Goal: Task Accomplishment & Management: Use online tool/utility

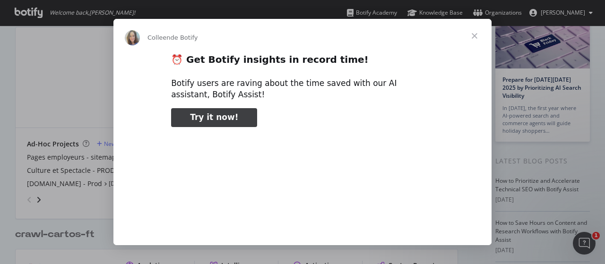
type input "79138"
click at [474, 32] on span "Fermer" at bounding box center [475, 36] width 34 height 34
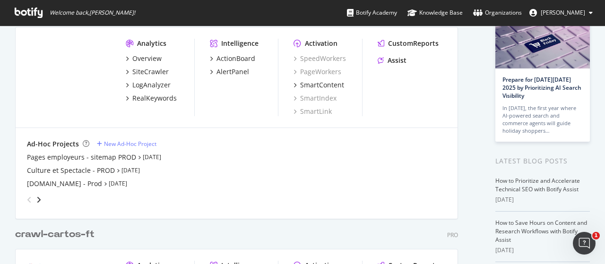
scroll to position [254, 0]
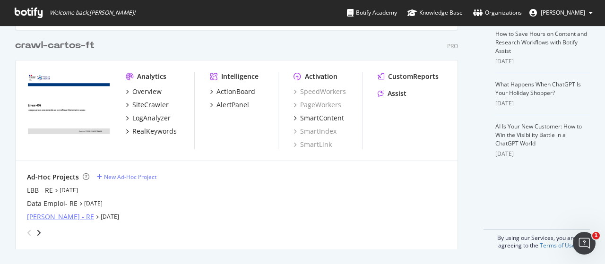
click at [40, 215] on div "ROE - RE" at bounding box center [60, 216] width 67 height 9
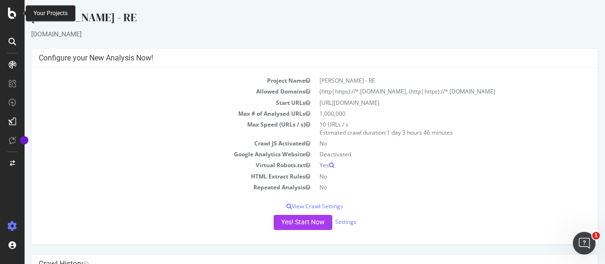
click at [8, 12] on icon at bounding box center [12, 13] width 9 height 11
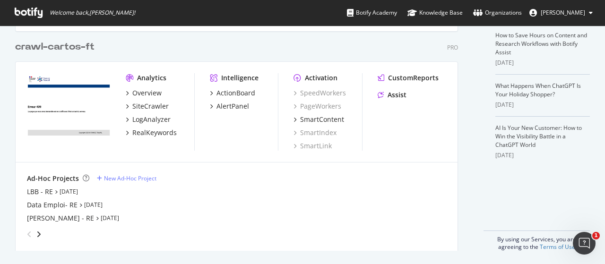
scroll to position [254, 0]
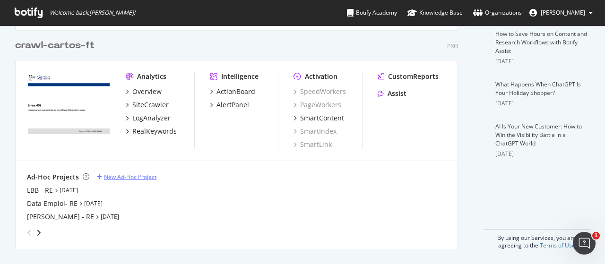
click at [129, 176] on div "New Ad-Hoc Project" at bounding box center [130, 177] width 53 height 8
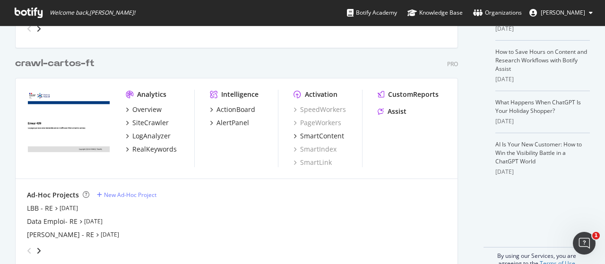
scroll to position [254, 0]
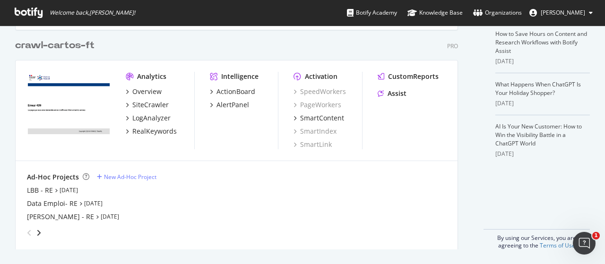
click at [26, 12] on icon at bounding box center [29, 13] width 28 height 10
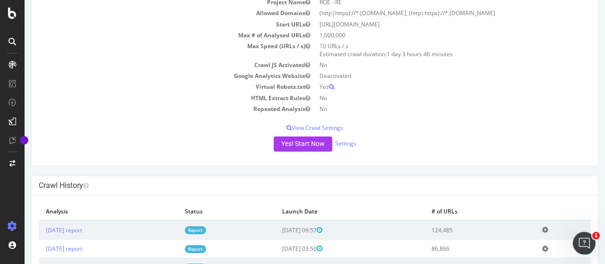
scroll to position [116, 0]
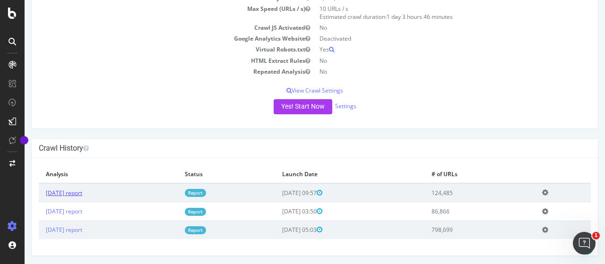
click at [82, 194] on link "[DATE] report" at bounding box center [64, 193] width 36 height 8
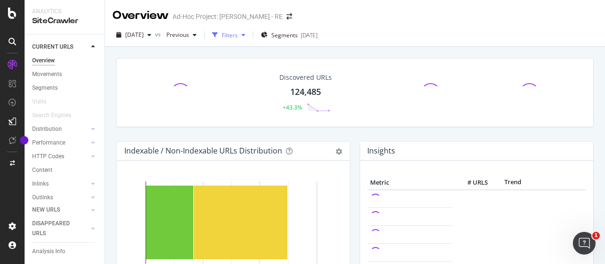
click at [238, 32] on div "Filters" at bounding box center [230, 35] width 16 height 8
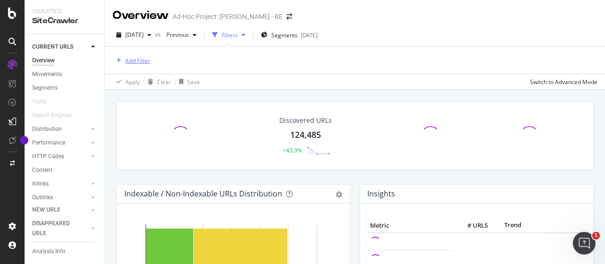
click at [132, 55] on button "Add Filter" at bounding box center [132, 60] width 38 height 11
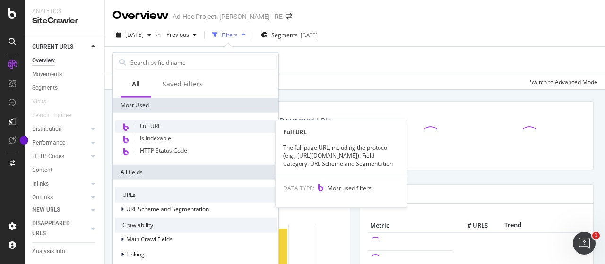
click at [151, 123] on span "Full URL" at bounding box center [150, 126] width 21 height 8
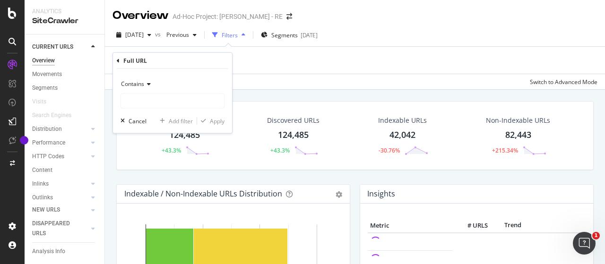
click at [143, 81] on span "Contains" at bounding box center [132, 84] width 23 height 8
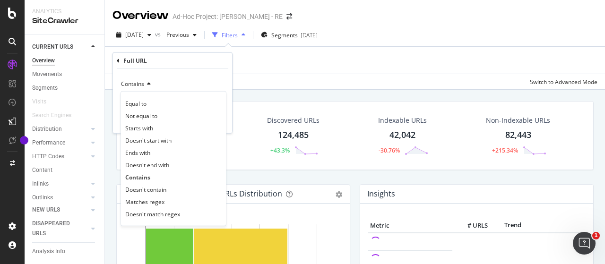
click at [260, 60] on div "Add Filter" at bounding box center [355, 60] width 485 height 27
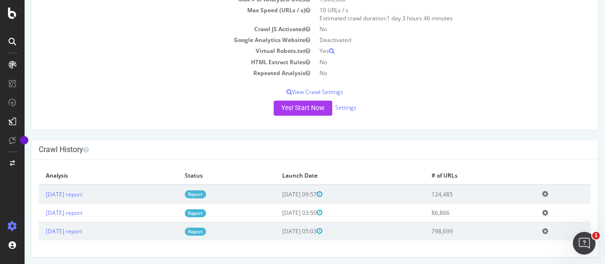
scroll to position [116, 0]
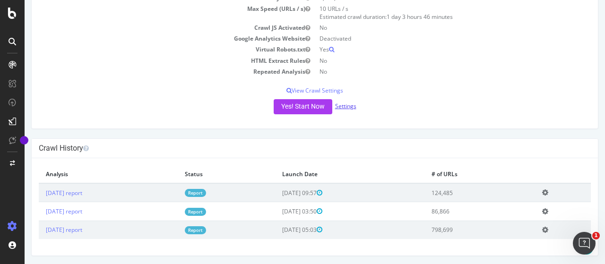
click at [352, 104] on link "Settings" at bounding box center [345, 106] width 21 height 8
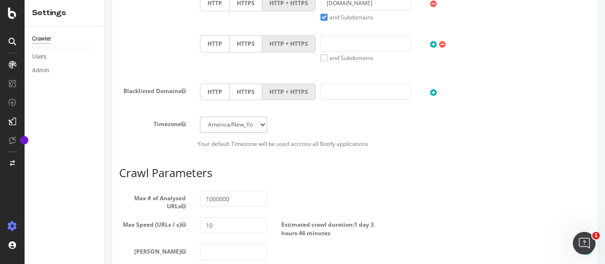
scroll to position [473, 0]
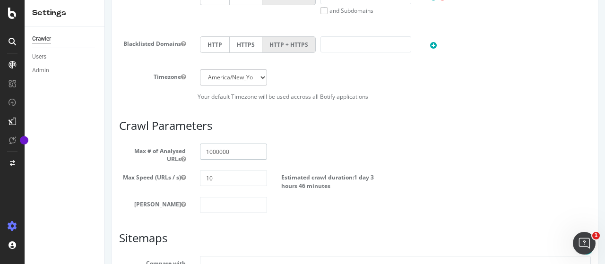
click at [230, 151] on input "1000000" at bounding box center [233, 152] width 67 height 16
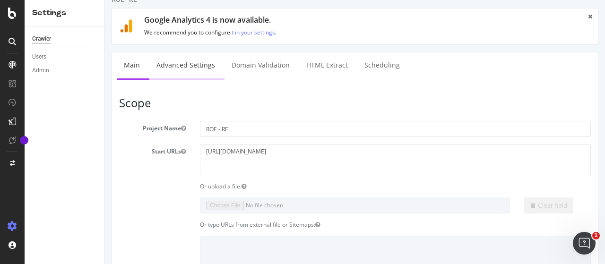
scroll to position [0, 0]
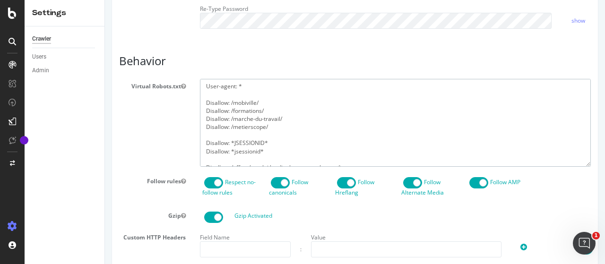
drag, startPoint x: 251, startPoint y: 170, endPoint x: 197, endPoint y: 88, distance: 98.0
click at [197, 88] on article "Behavior Virtual Robots.txt User-agent: * Disallow: /mobiville/ Disallow: /form…" at bounding box center [355, 227] width 472 height 345
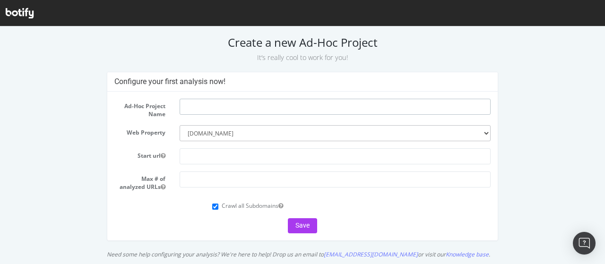
click at [228, 103] on input "text" at bounding box center [335, 107] width 311 height 16
type input "ROE New - RE"
click at [245, 126] on select "--------- [DOMAIN_NAME] [DOMAIN_NAME]" at bounding box center [335, 133] width 311 height 16
select select "1476"
click at [180, 125] on select "--------- [DOMAIN_NAME] [DOMAIN_NAME]" at bounding box center [335, 133] width 311 height 16
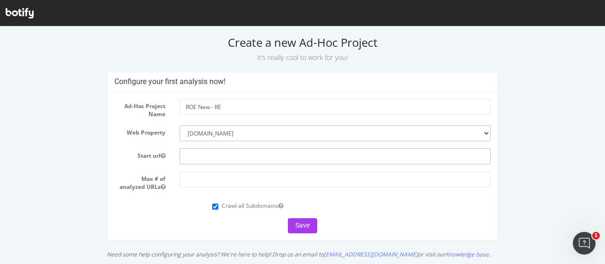
click at [218, 152] on input "text" at bounding box center [335, 157] width 311 height 16
paste input "[URL][DOMAIN_NAME]"
type input "[URL][DOMAIN_NAME]"
click at [237, 181] on input "number" at bounding box center [335, 180] width 311 height 16
paste input "1000000"
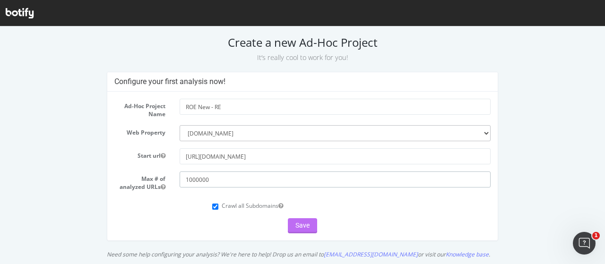
type input "1000000"
click at [302, 225] on button "Save" at bounding box center [302, 226] width 29 height 15
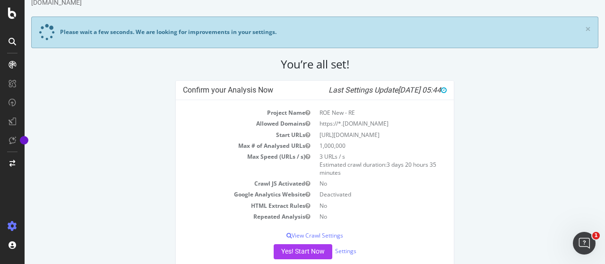
scroll to position [58, 0]
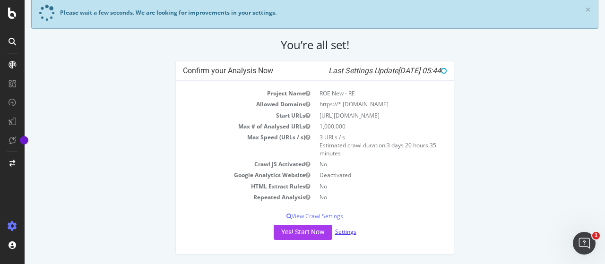
click at [337, 228] on link "Settings" at bounding box center [345, 232] width 21 height 8
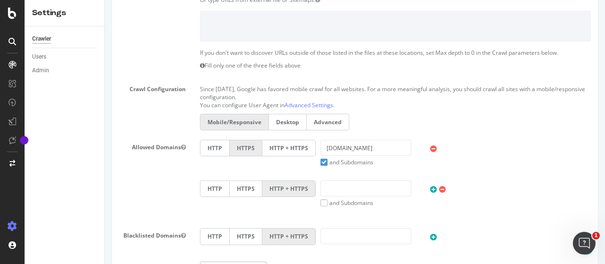
scroll to position [284, 0]
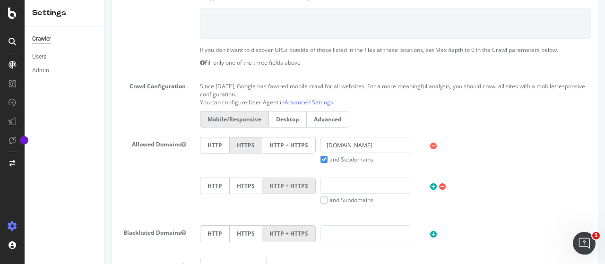
click at [284, 145] on label "HTTP + HTTPS" at bounding box center [289, 145] width 53 height 17
click at [105, 0] on input "HTTP + HTTPS" at bounding box center [105, 0] width 0 height 0
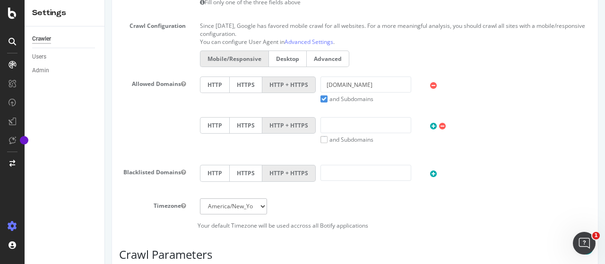
scroll to position [473, 0]
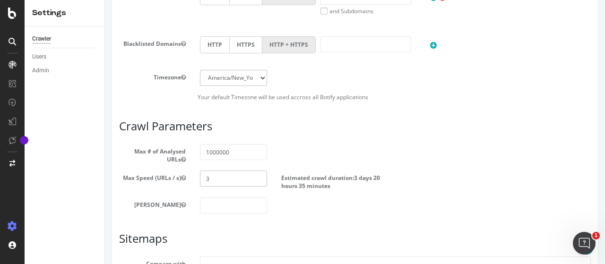
drag, startPoint x: 227, startPoint y: 178, endPoint x: 184, endPoint y: 178, distance: 43.0
click at [184, 178] on div "Max Speed (URLs / s) 3 Estimated crawl duration: 3 days 20 hours 35 minutes" at bounding box center [355, 180] width 486 height 19
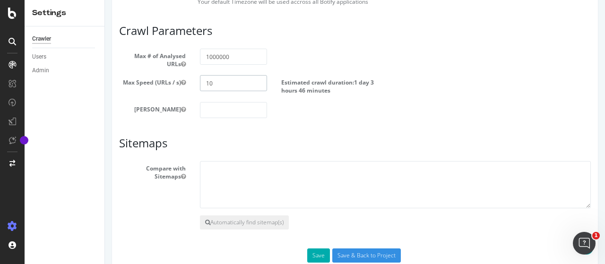
scroll to position [588, 0]
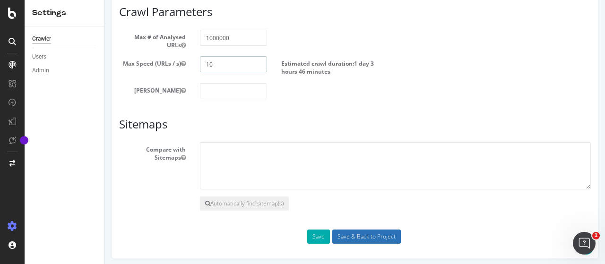
type input "10"
click at [350, 231] on input "Save & Back to Project" at bounding box center [367, 237] width 69 height 14
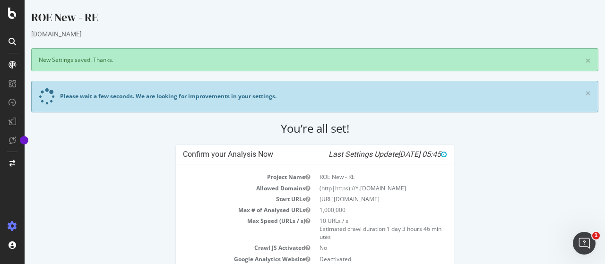
scroll to position [90, 0]
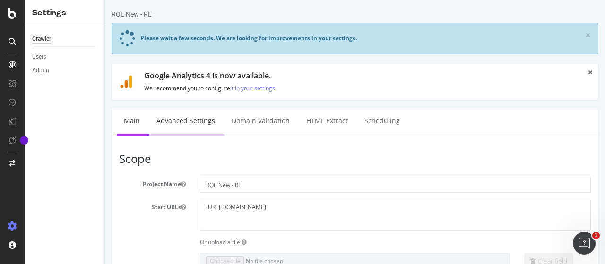
click at [185, 120] on link "Advanced Settings" at bounding box center [185, 121] width 73 height 26
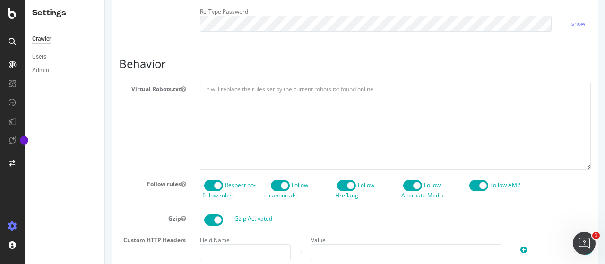
scroll to position [426, 0]
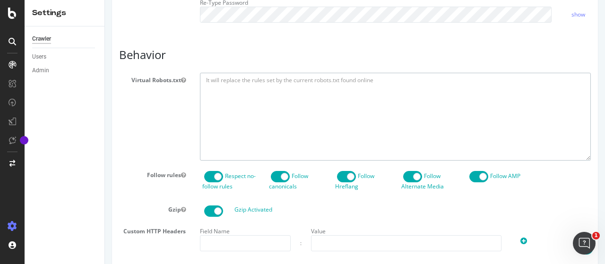
click at [234, 120] on textarea at bounding box center [395, 117] width 391 height 88
paste textarea "User-agent: * Disallow: /mobiville/ Disallow: /formations/ Disallow: /marche-du…"
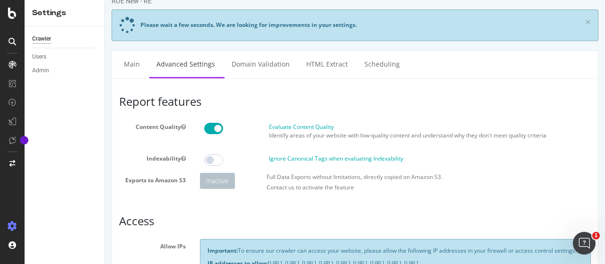
scroll to position [10, 0]
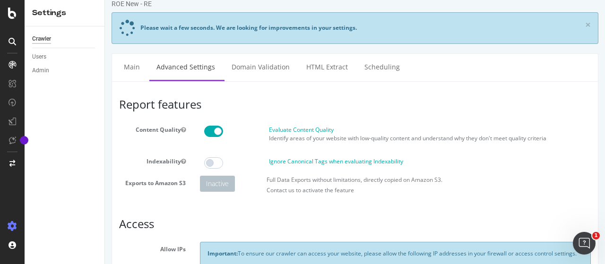
type textarea "User-agent: * Disallow: /mobiville/ Disallow: /formations/ Disallow: /marche-du…"
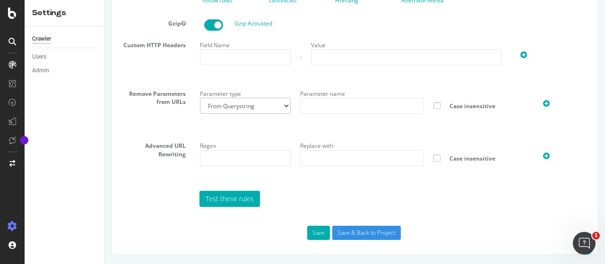
scroll to position [633, 0]
click at [360, 232] on input "Save & Back to Project" at bounding box center [367, 233] width 69 height 14
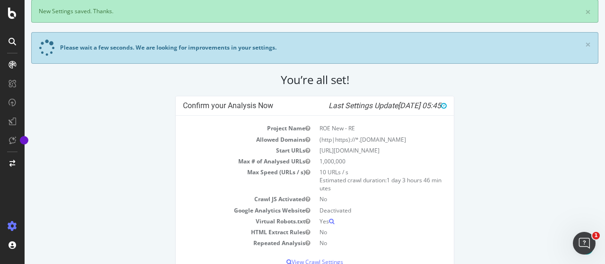
scroll to position [101, 0]
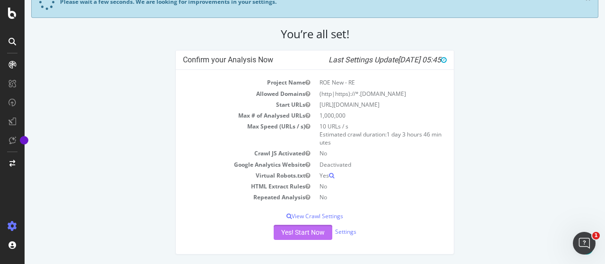
click at [300, 233] on button "Yes! Start Now" at bounding box center [303, 232] width 59 height 15
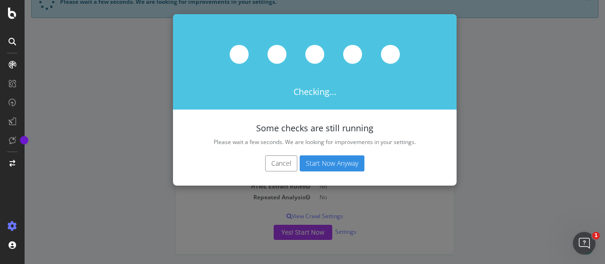
click at [342, 171] on button "Start Now Anyway" at bounding box center [332, 164] width 65 height 16
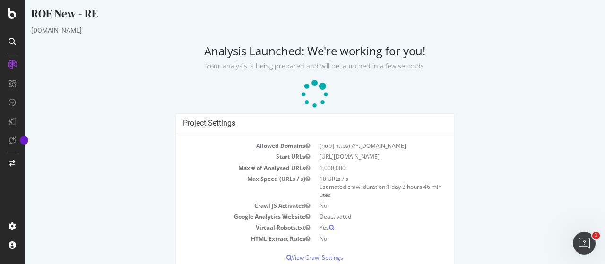
scroll to position [30, 0]
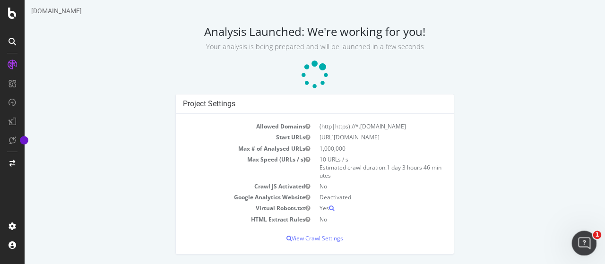
click at [584, 237] on icon "Ouvrir le Messenger Intercom" at bounding box center [584, 243] width 16 height 16
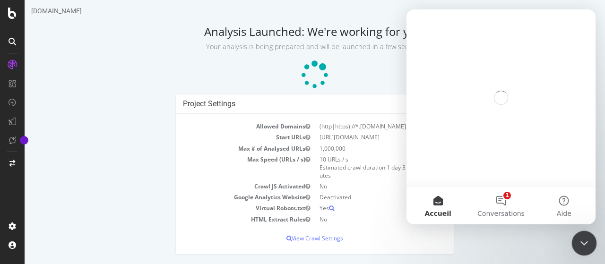
scroll to position [0, 0]
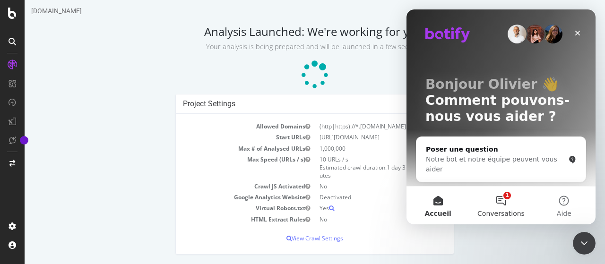
click at [496, 201] on button "1 Conversations" at bounding box center [501, 206] width 63 height 38
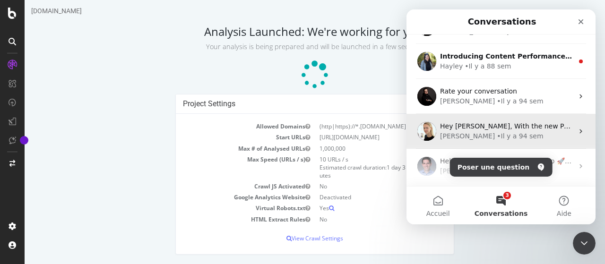
scroll to position [306, 0]
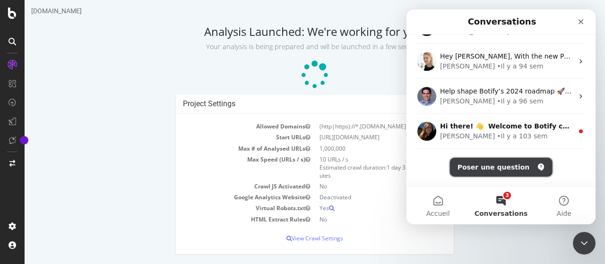
click at [496, 167] on button "Poser une question" at bounding box center [501, 167] width 103 height 19
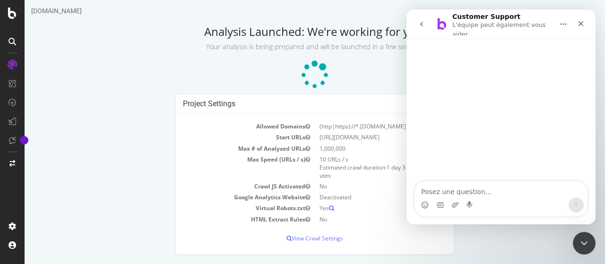
scroll to position [0, 0]
click at [481, 189] on textarea "Posez une question..." at bounding box center [501, 190] width 173 height 16
type textarea "Bonjour, pouvez"
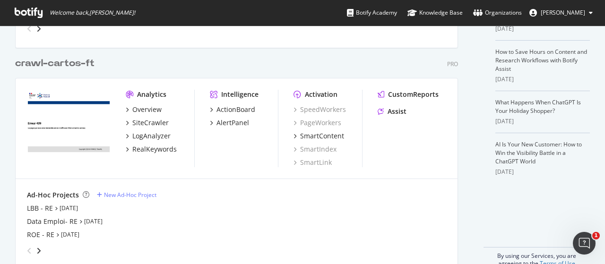
scroll to position [47, 0]
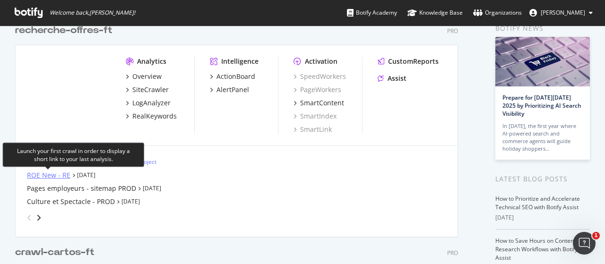
click at [43, 178] on div "ROE New - RE" at bounding box center [49, 175] width 44 height 9
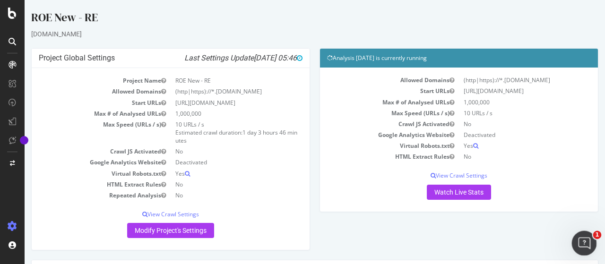
click at [588, 239] on icon "Ouvrir le Messenger Intercom" at bounding box center [584, 243] width 16 height 16
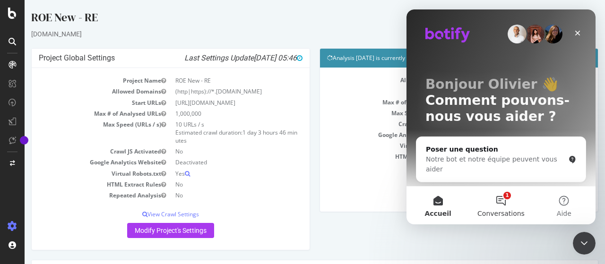
click at [504, 206] on button "1 Conversations" at bounding box center [501, 206] width 63 height 38
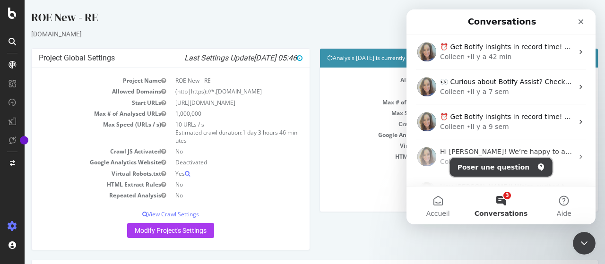
click at [488, 168] on button "Poser une question" at bounding box center [501, 167] width 103 height 19
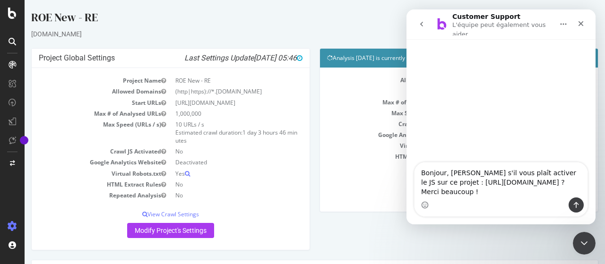
type textarea "Bonjour, pouvez s'il vous plaît activer le JS sur ce projet : https://app.botif…"
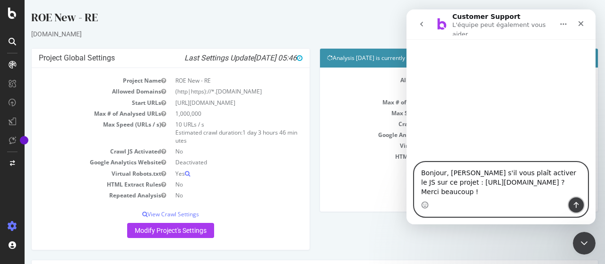
click at [579, 204] on icon "Envoyer un message…" at bounding box center [577, 206] width 8 height 8
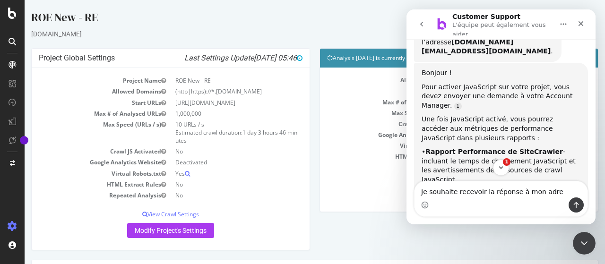
scroll to position [101, 0]
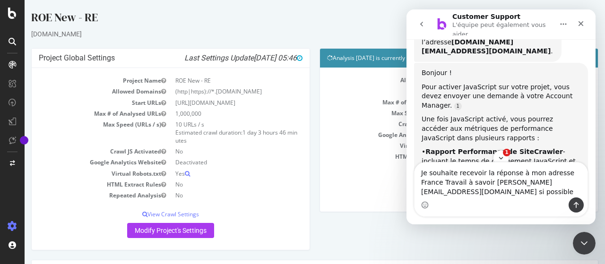
type textarea "Je souhaite recevoir la réponse à mon adresse France Travail à savoir olivier.m…"
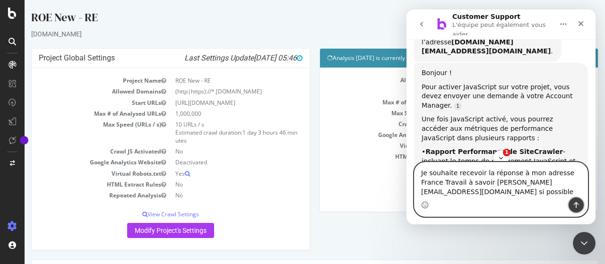
click at [572, 208] on button "Envoyer un message…" at bounding box center [576, 205] width 15 height 15
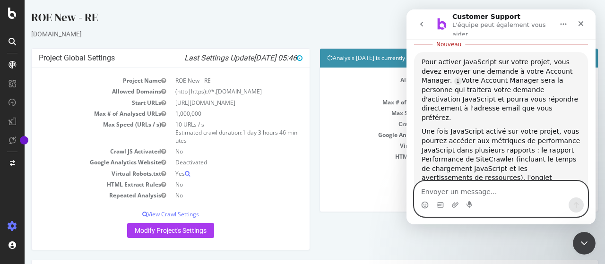
scroll to position [438, 0]
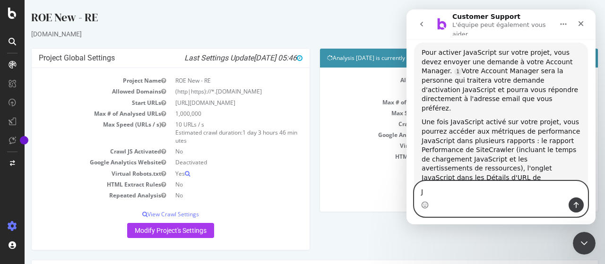
type textarea "J"
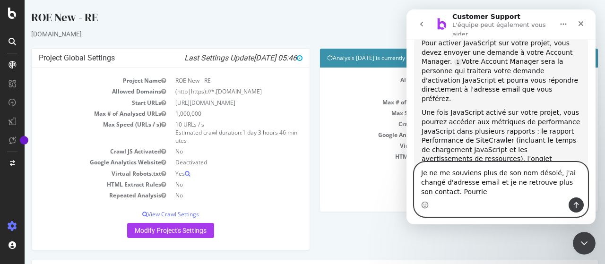
scroll to position [457, 0]
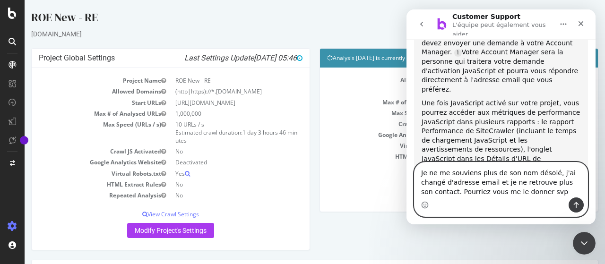
type textarea "Je ne me souviens plus de son nom désolé, j'ai changé d'adresse email et je ne …"
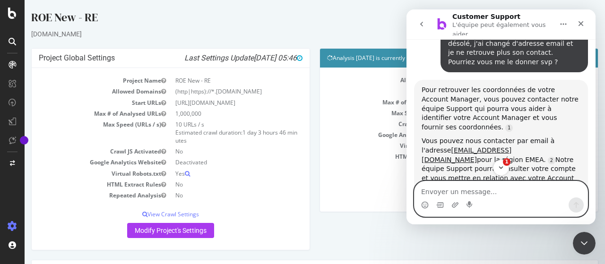
scroll to position [693, 0]
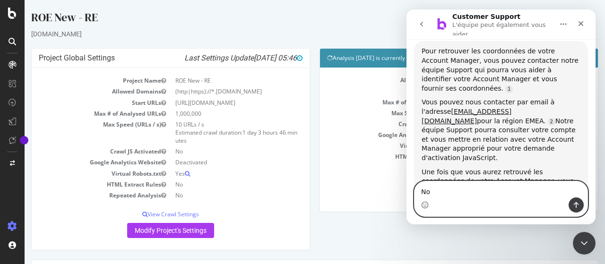
type textarea "N"
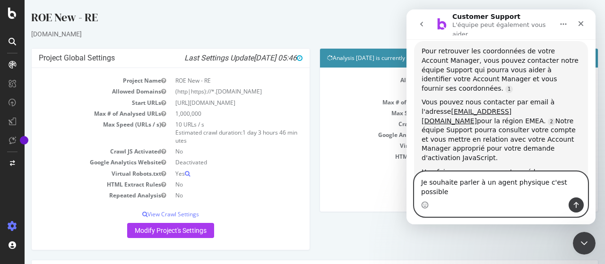
type textarea "Je souhaite parler à un agent physique c'est possible ?"
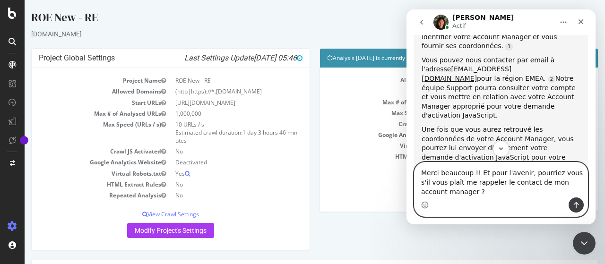
scroll to position [865, 0]
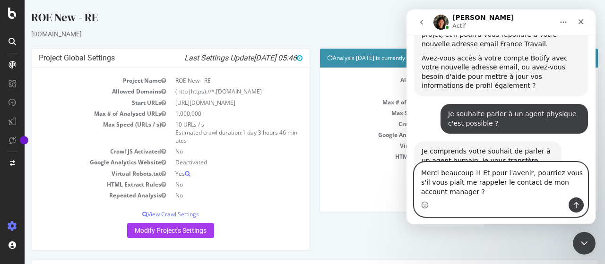
type textarea "Merci beaucoup !! Et pour l'avenir, pourriez vous s'il vous plaît me rappeler l…"
click at [574, 206] on icon "Envoyer un message…" at bounding box center [577, 206] width 8 height 8
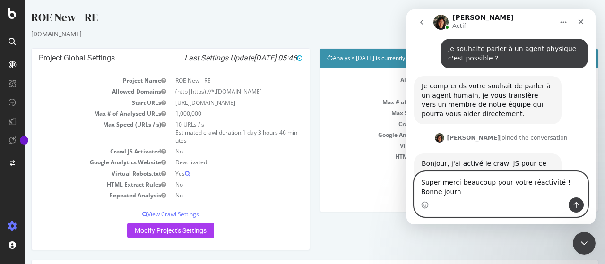
scroll to position [939, 0]
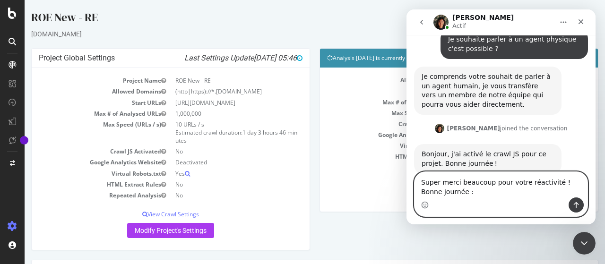
type textarea "Super merci beaucoup pour votre réactivité ! Bonne journée :)"
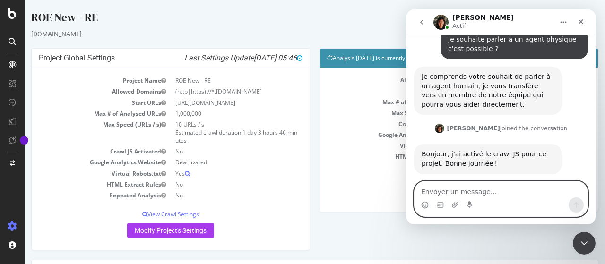
scroll to position [968, 0]
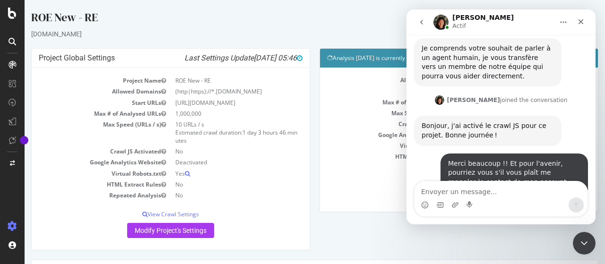
drag, startPoint x: 520, startPoint y: 114, endPoint x: 423, endPoint y: 106, distance: 97.3
click at [423, 215] on div "C'est Emma Destexhe je crois, voici son mail emma.destexhe@botify.com :)" at bounding box center [488, 229] width 132 height 28
copy div "C'est Emma Destexhe je crois, voici son mail emma.destexhe@botify.com :)"
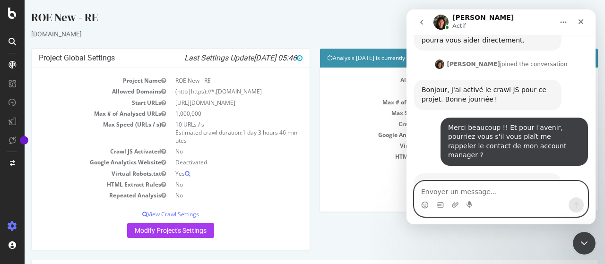
click at [461, 194] on textarea "Envoyer un message..." at bounding box center [501, 190] width 173 height 16
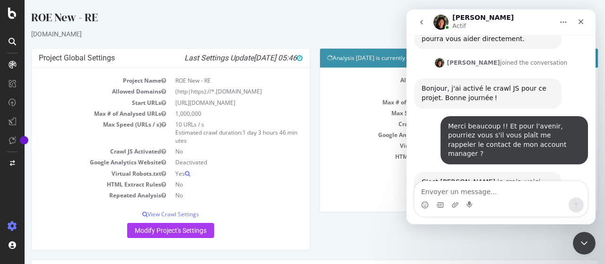
click at [452, 237] on div "Project Global Settings Last Settings Update 2025-09-26 05:46 Project Name ROE …" at bounding box center [314, 154] width 577 height 212
click at [583, 22] on icon "Fermer" at bounding box center [582, 22] width 8 height 8
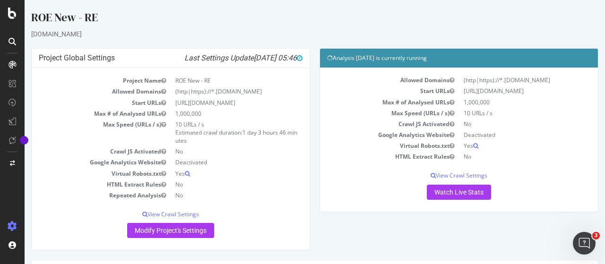
scroll to position [996, 0]
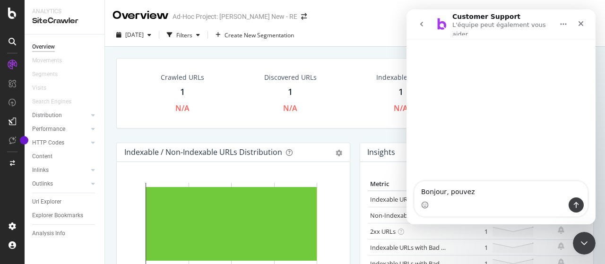
drag, startPoint x: 489, startPoint y: 186, endPoint x: 412, endPoint y: 179, distance: 77.4
click at [412, 179] on div "Bonjour, pouvez Bonjour, pouvez" at bounding box center [501, 131] width 189 height 185
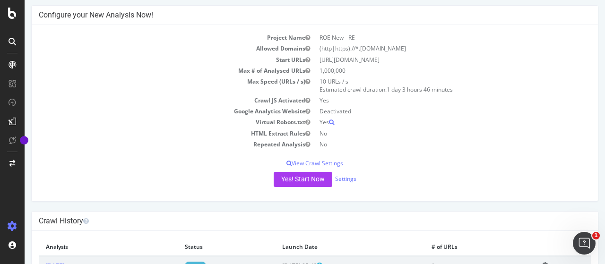
scroll to position [79, 0]
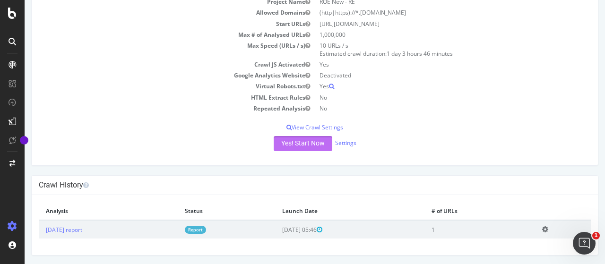
click at [289, 144] on button "Yes! Start Now" at bounding box center [303, 143] width 59 height 15
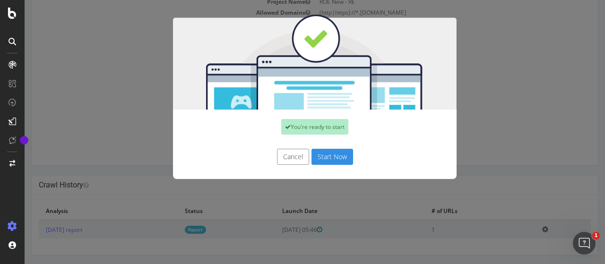
click at [293, 158] on button "Cancel" at bounding box center [293, 157] width 32 height 16
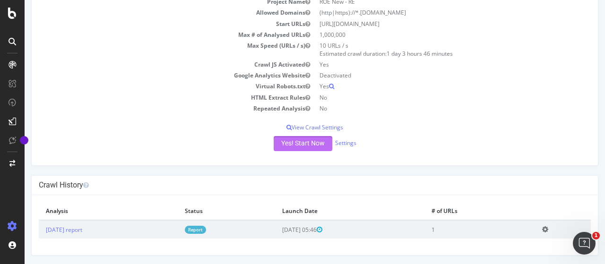
click at [297, 140] on button "Yes! Start Now" at bounding box center [303, 143] width 59 height 15
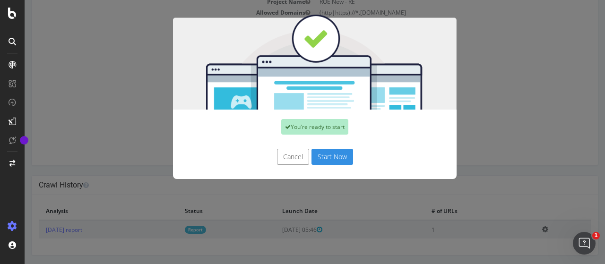
click at [336, 157] on button "Start Now" at bounding box center [333, 157] width 42 height 16
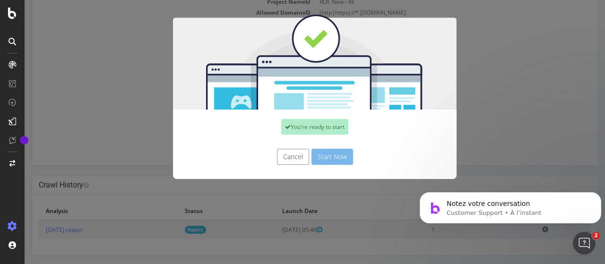
scroll to position [0, 0]
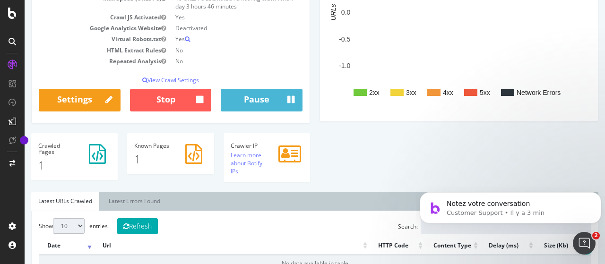
scroll to position [68, 0]
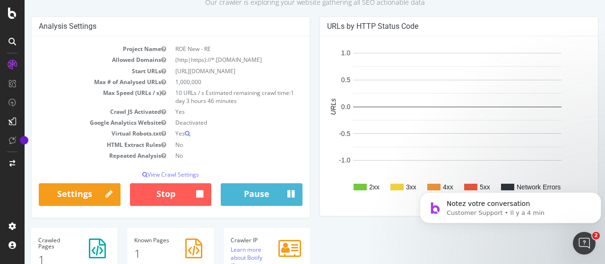
drag, startPoint x: 186, startPoint y: 77, endPoint x: 170, endPoint y: 72, distance: 16.3
click at [171, 72] on td "[URL][DOMAIN_NAME]" at bounding box center [237, 71] width 132 height 11
copy td "[URL][DOMAIN_NAME]"
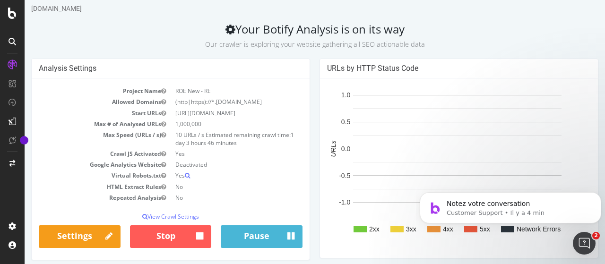
scroll to position [47, 0]
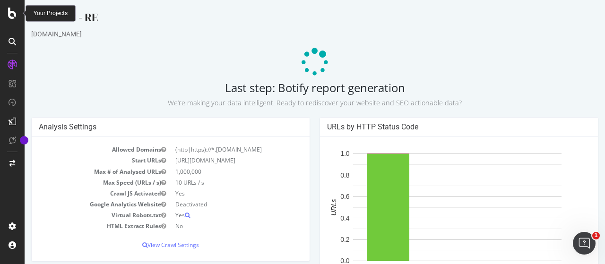
click at [15, 4] on div at bounding box center [12, 132] width 25 height 264
click at [13, 12] on icon at bounding box center [12, 13] width 9 height 11
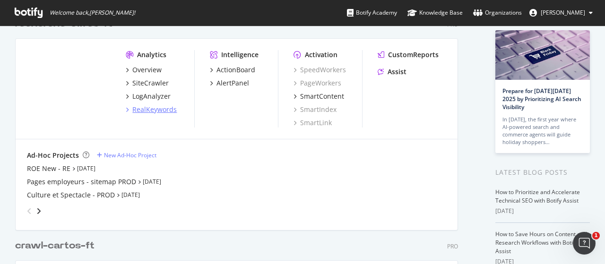
scroll to position [95, 0]
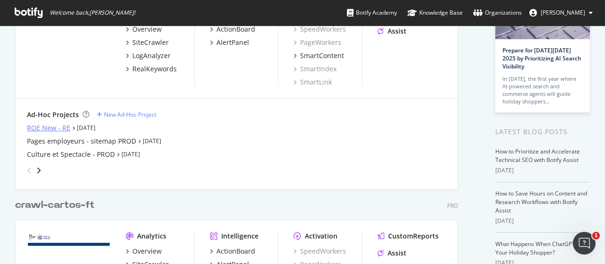
click at [51, 126] on div "ROE New - RE" at bounding box center [49, 127] width 44 height 9
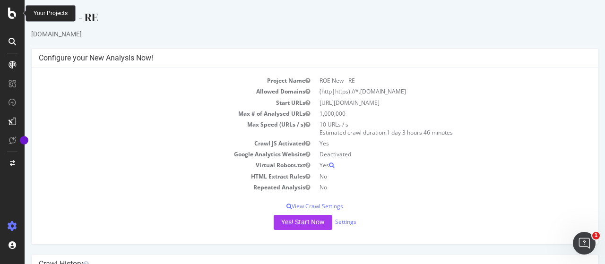
click at [9, 13] on icon at bounding box center [12, 13] width 9 height 11
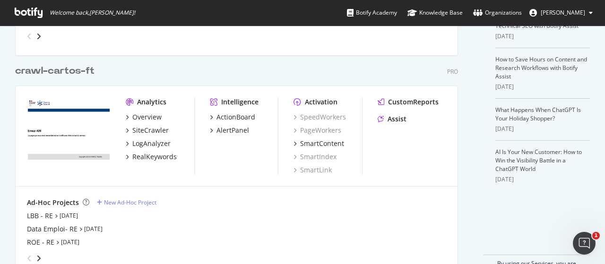
scroll to position [207, 0]
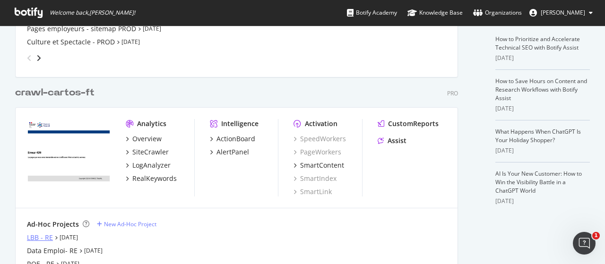
click at [35, 233] on div "LBB - RE" at bounding box center [40, 237] width 26 height 9
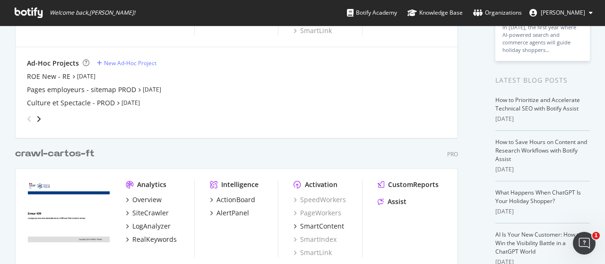
scroll to position [142, 0]
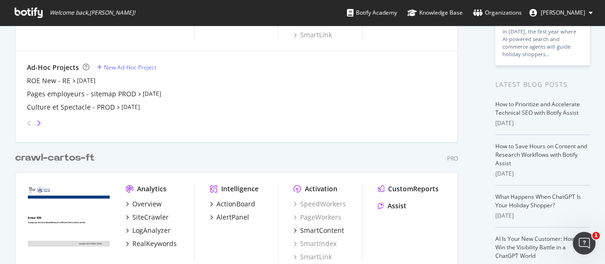
click at [39, 125] on icon "angle-right" at bounding box center [38, 124] width 5 height 8
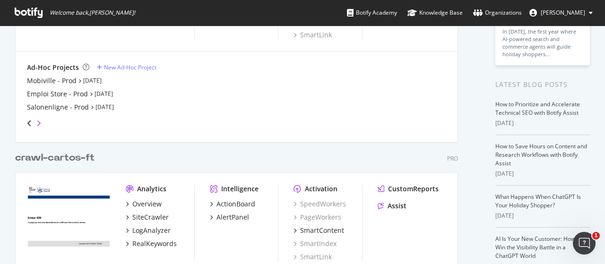
click at [39, 125] on icon "angle-right" at bounding box center [38, 124] width 5 height 8
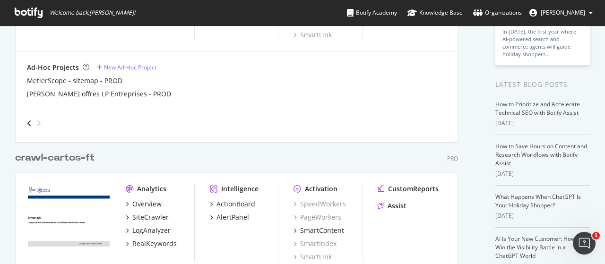
click at [31, 124] on icon "angle-left" at bounding box center [29, 124] width 5 height 8
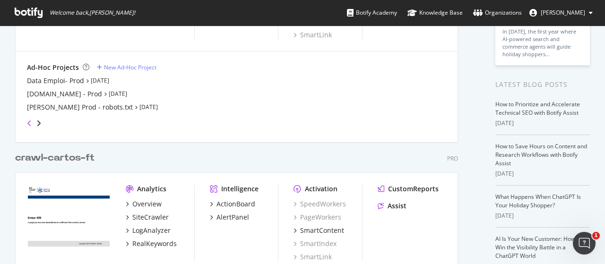
click at [31, 123] on icon "angle-left" at bounding box center [29, 124] width 5 height 8
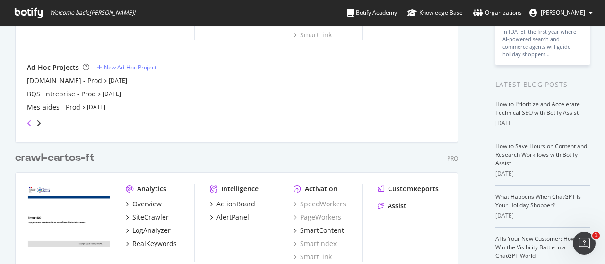
click at [31, 123] on icon "angle-left" at bounding box center [29, 124] width 5 height 8
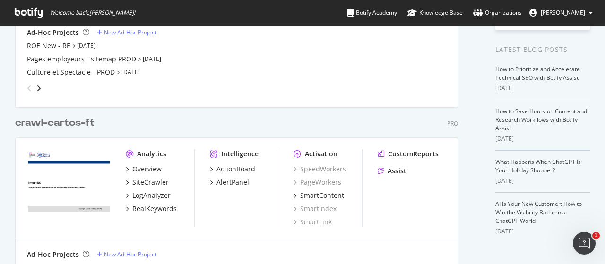
scroll to position [254, 0]
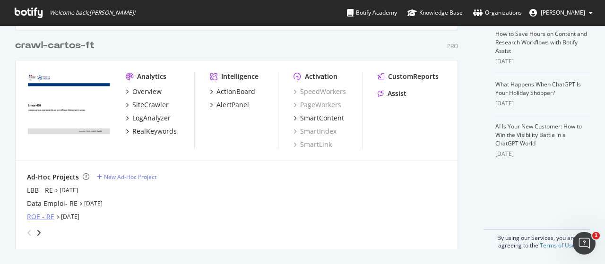
click at [39, 216] on div "ROE - RE" at bounding box center [40, 216] width 27 height 9
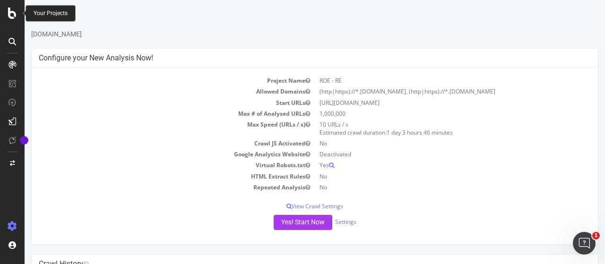
click at [10, 13] on icon at bounding box center [12, 13] width 9 height 11
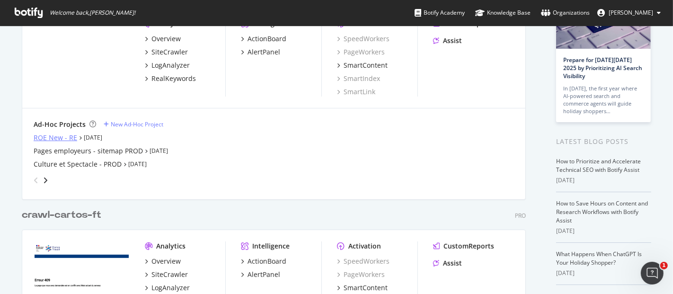
click at [54, 133] on div "ROE New - RE" at bounding box center [56, 137] width 44 height 9
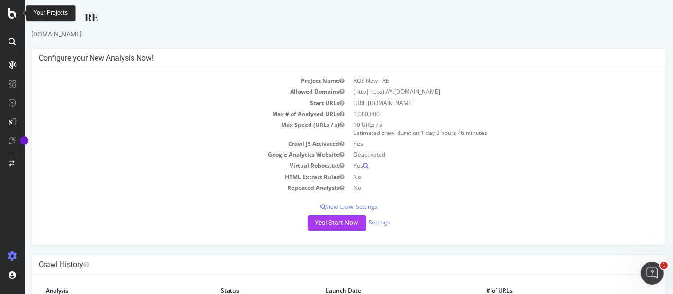
click at [9, 14] on icon at bounding box center [12, 13] width 9 height 11
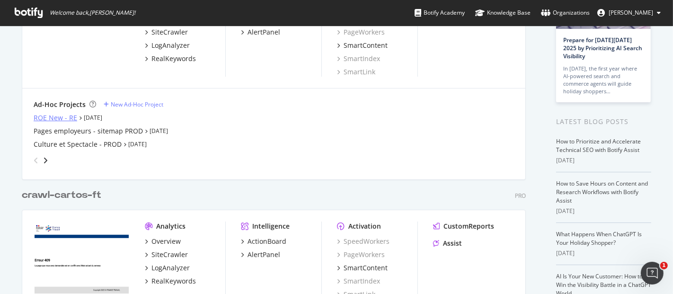
click at [34, 114] on div "ROE New - RE" at bounding box center [56, 117] width 44 height 9
